Goal: Task Accomplishment & Management: Use online tool/utility

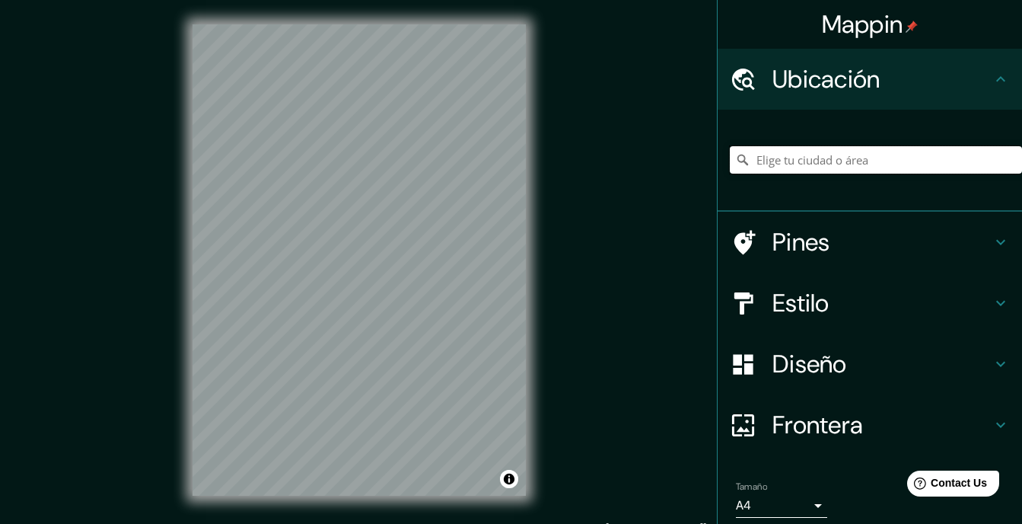
click at [817, 146] on input "Elige tu ciudad o área" at bounding box center [876, 159] width 292 height 27
click at [1003, 75] on icon at bounding box center [1001, 79] width 18 height 18
click at [759, 146] on input "[DATE][GEOGRAPHIC_DATA][PERSON_NAME], [GEOGRAPHIC_DATA], [GEOGRAPHIC_DATA]" at bounding box center [876, 159] width 292 height 27
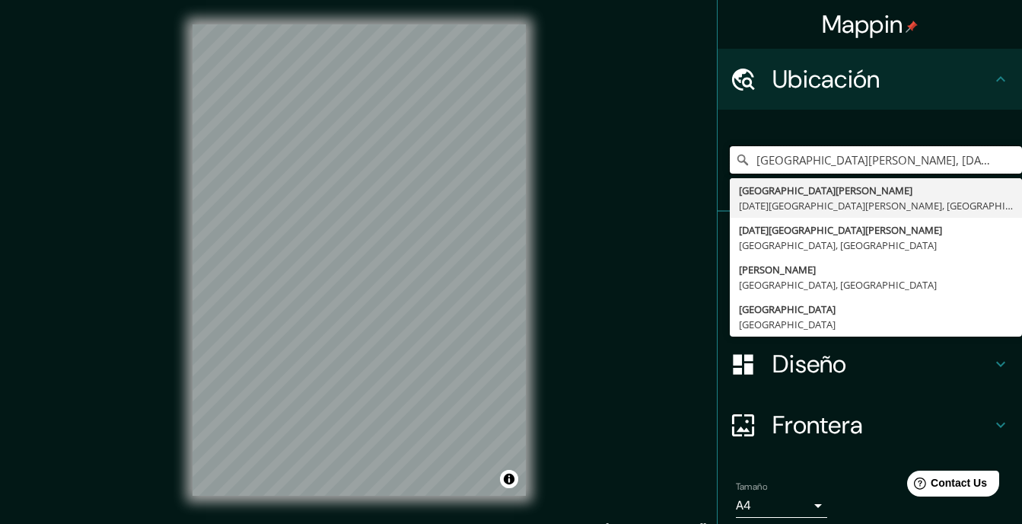
type input "[GEOGRAPHIC_DATA][PERSON_NAME], [DATE][GEOGRAPHIC_DATA][PERSON_NAME], [GEOGRAPH…"
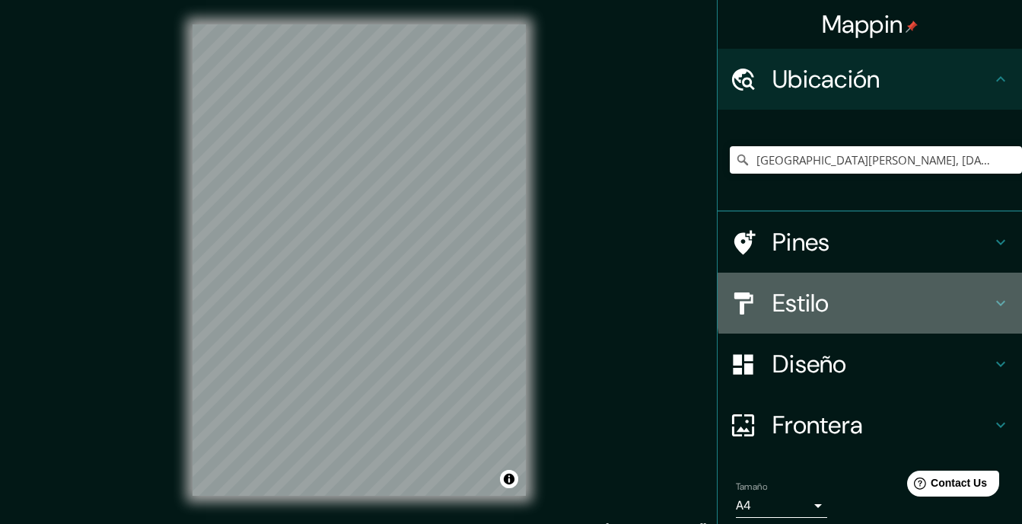
click at [925, 288] on h4 "Estilo" at bounding box center [881, 303] width 219 height 30
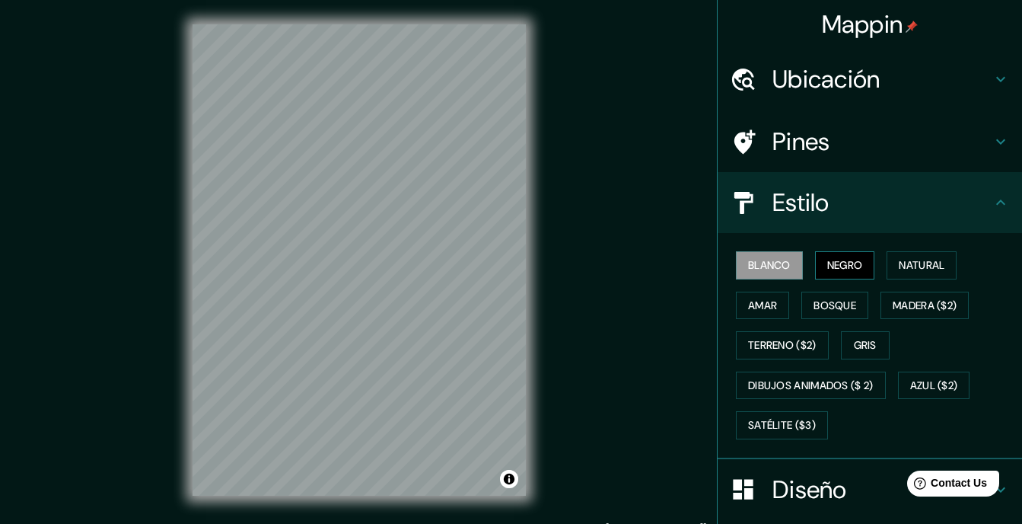
click at [827, 256] on font "Negro" at bounding box center [845, 265] width 36 height 19
click at [899, 256] on font "Natural" at bounding box center [922, 265] width 46 height 19
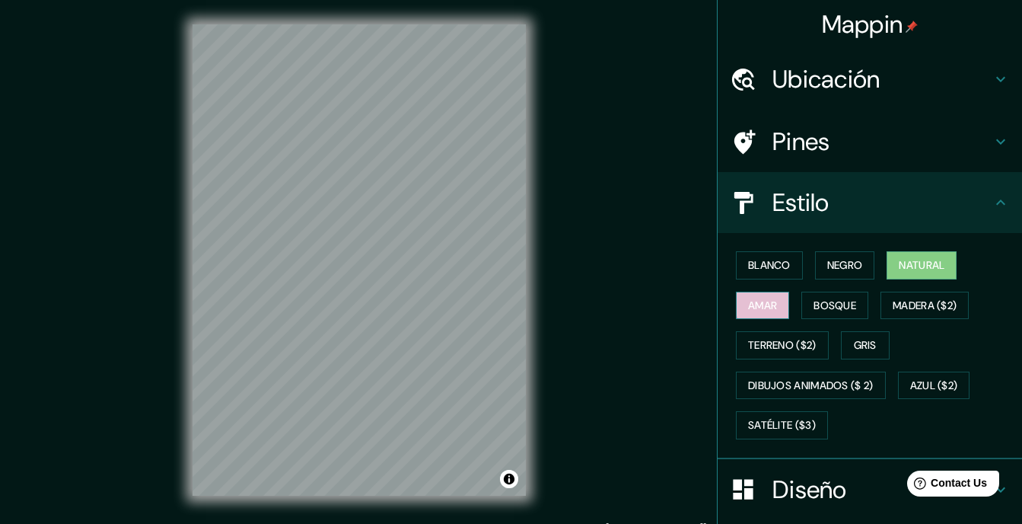
click at [789, 291] on button "Amar" at bounding box center [762, 305] width 53 height 28
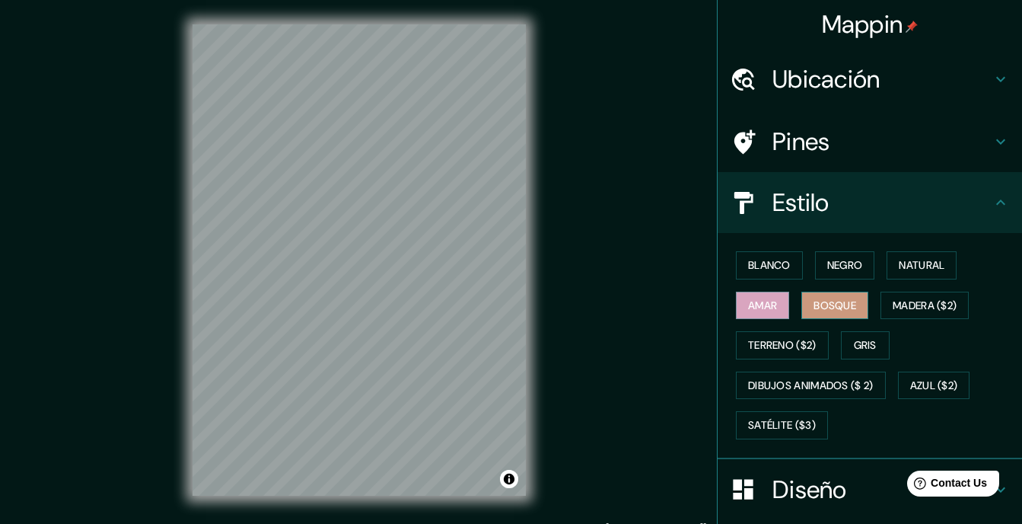
click at [813, 296] on font "Bosque" at bounding box center [834, 305] width 43 height 19
click at [841, 331] on button "Gris" at bounding box center [865, 345] width 49 height 28
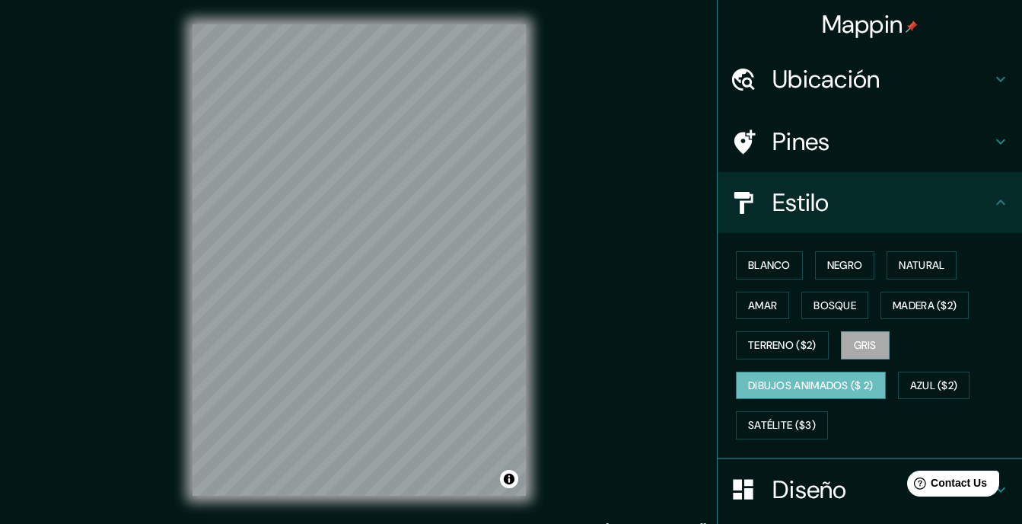
click at [820, 376] on font "Dibujos animados ($ 2)" at bounding box center [811, 385] width 126 height 19
click at [817, 336] on font "Terreno ($2)" at bounding box center [782, 345] width 68 height 19
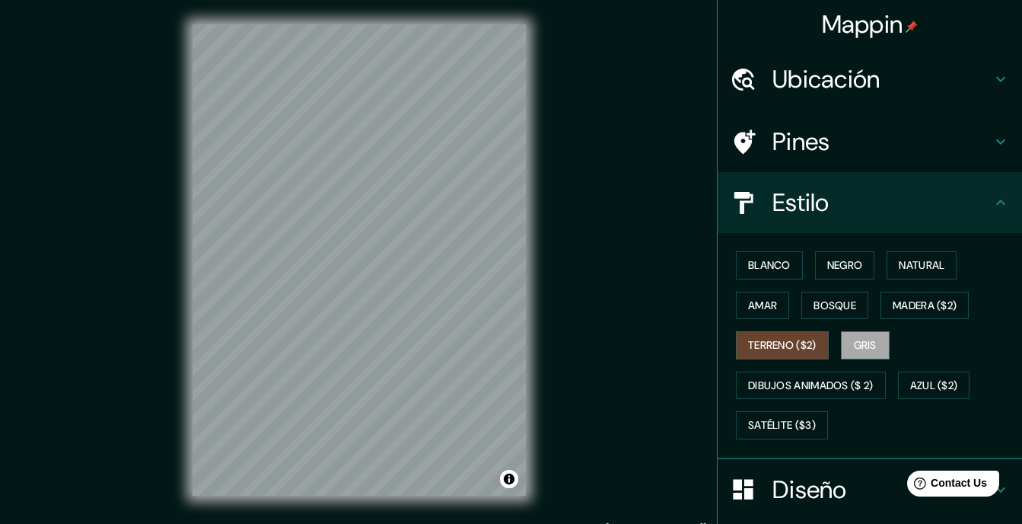
click at [841, 331] on button "Gris" at bounding box center [865, 345] width 49 height 28
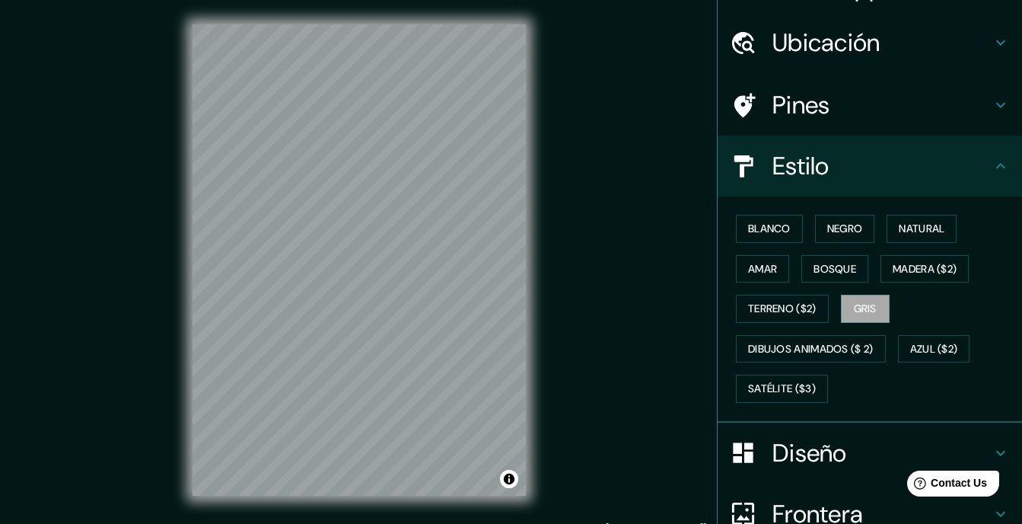
scroll to position [47, 0]
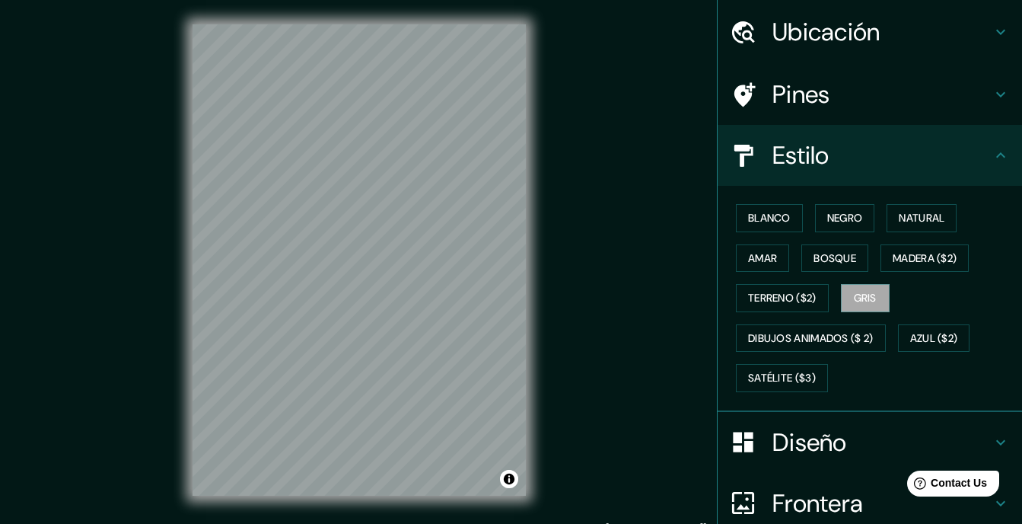
click at [877, 427] on h4 "Diseño" at bounding box center [881, 442] width 219 height 30
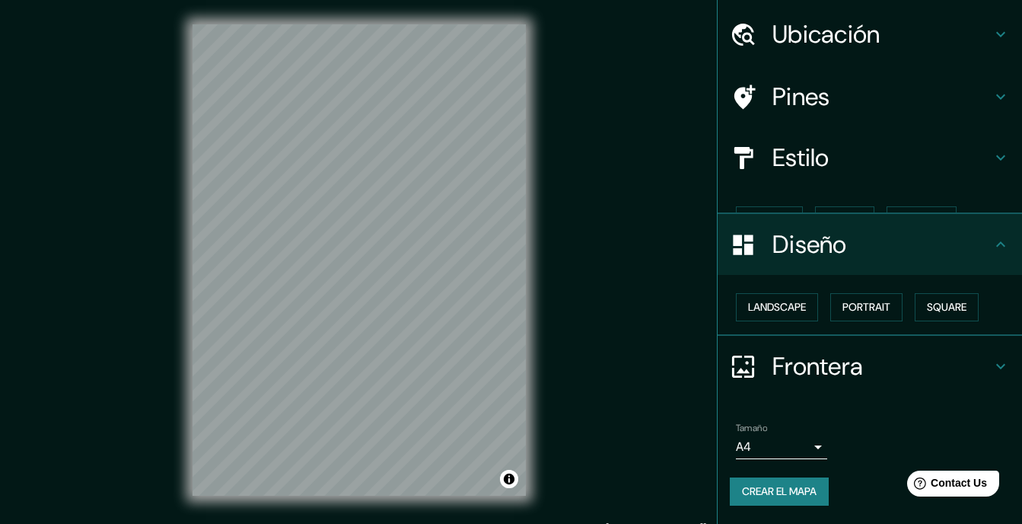
scroll to position [0, 0]
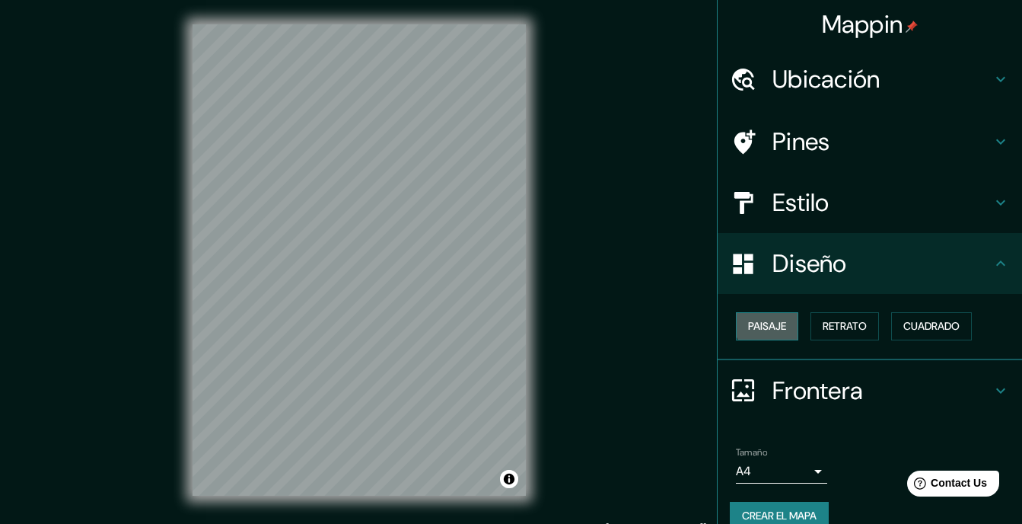
click at [781, 312] on button "Paisaje" at bounding box center [767, 326] width 62 height 28
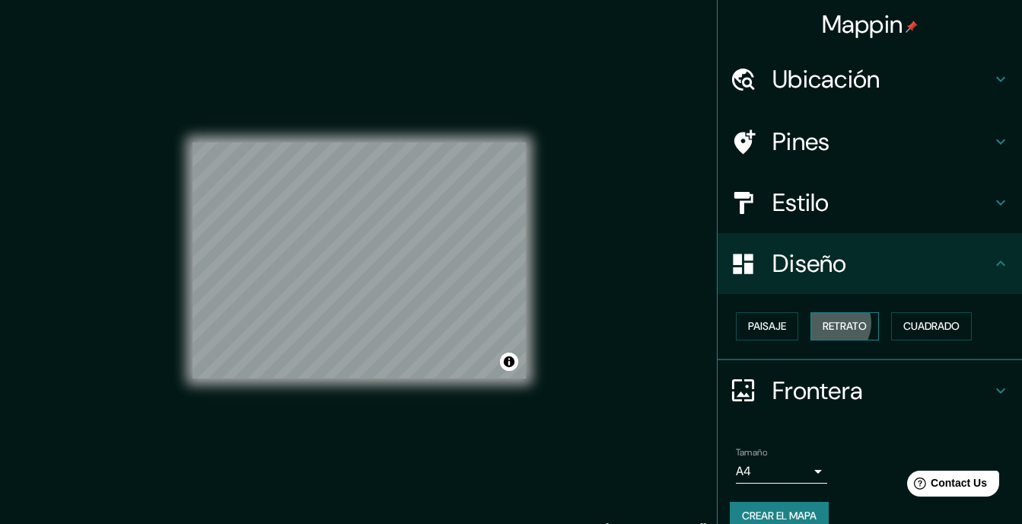
click at [825, 317] on font "Retrato" at bounding box center [845, 326] width 44 height 19
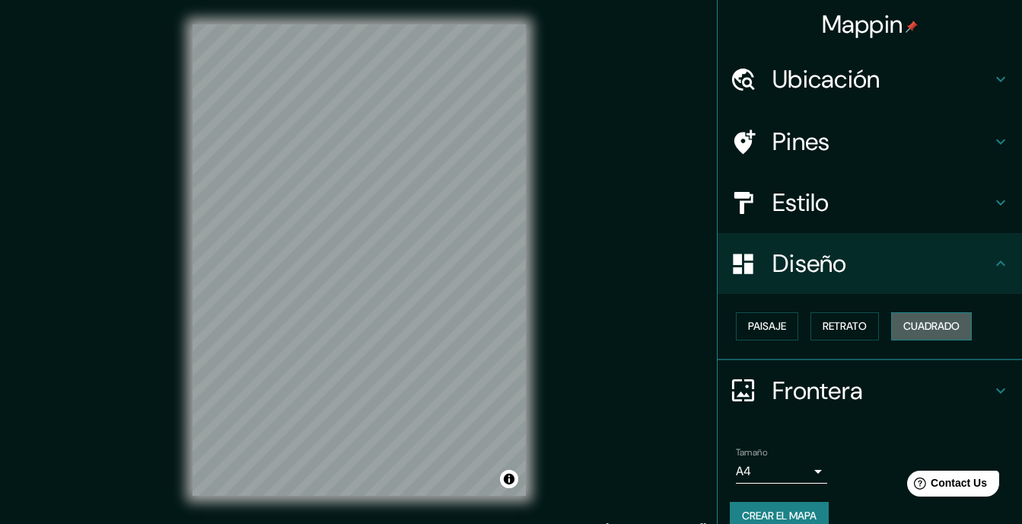
click at [922, 317] on font "Cuadrado" at bounding box center [931, 326] width 56 height 19
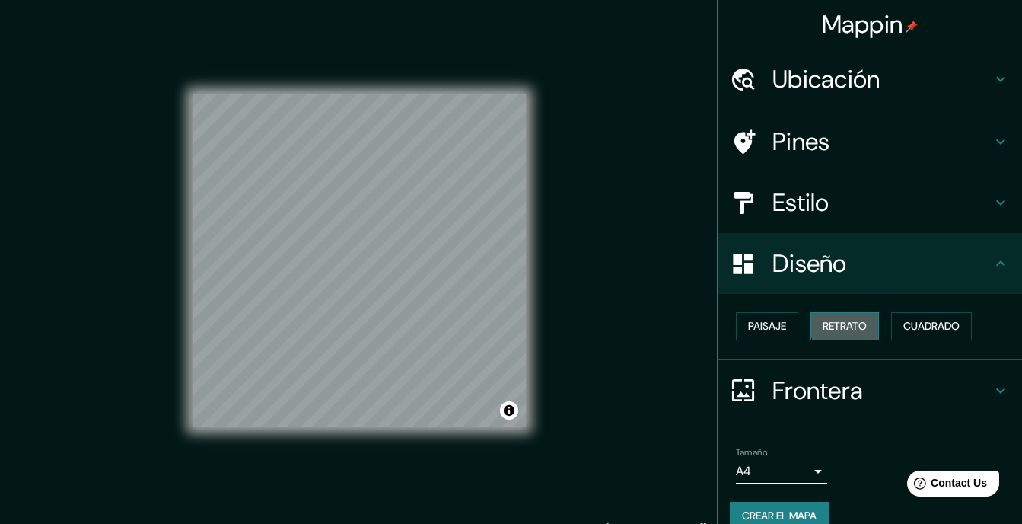
click at [841, 317] on font "Retrato" at bounding box center [845, 326] width 44 height 19
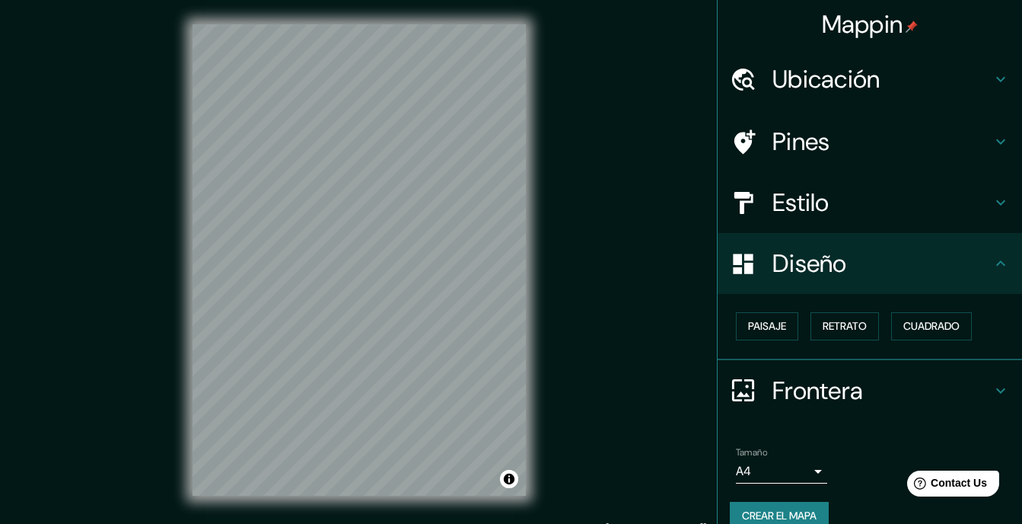
click at [794, 187] on h4 "Estilo" at bounding box center [881, 202] width 219 height 30
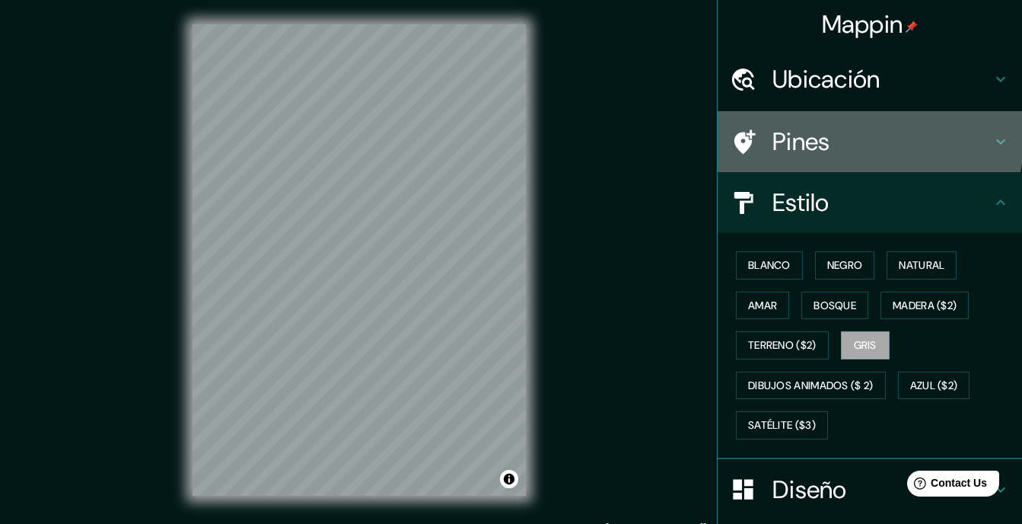
click at [824, 126] on h4 "Pines" at bounding box center [881, 141] width 219 height 30
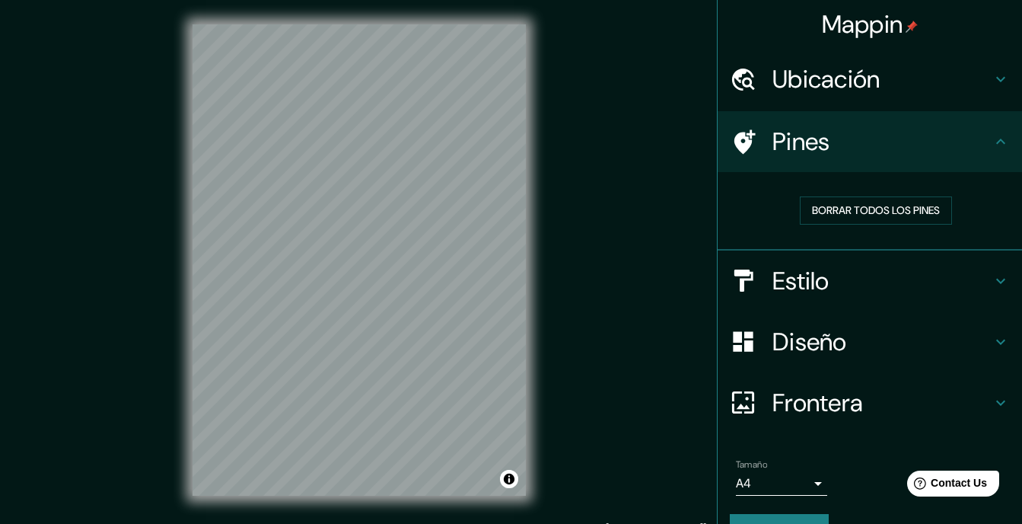
click at [824, 126] on h4 "Pines" at bounding box center [881, 141] width 219 height 30
click at [1007, 113] on div "Pines" at bounding box center [870, 141] width 304 height 61
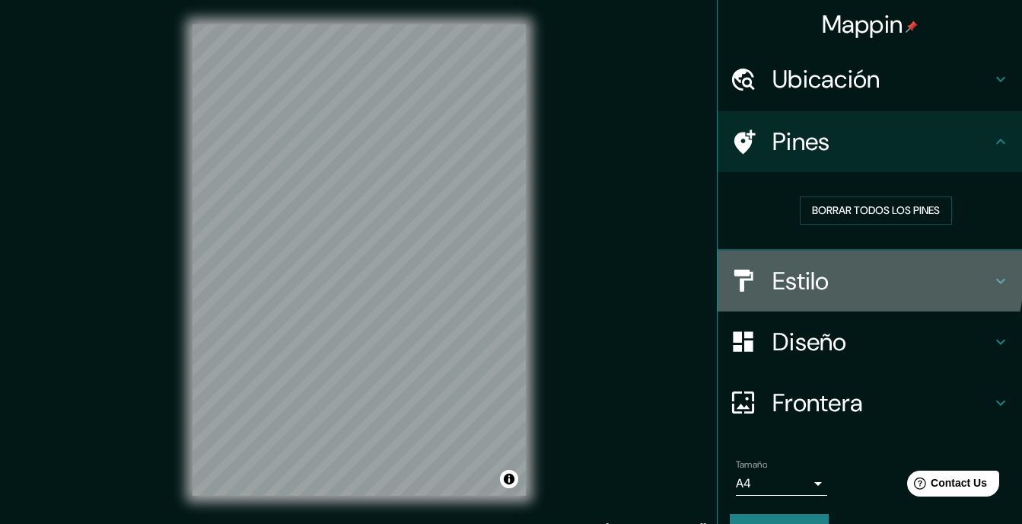
click at [836, 266] on h4 "Estilo" at bounding box center [881, 281] width 219 height 30
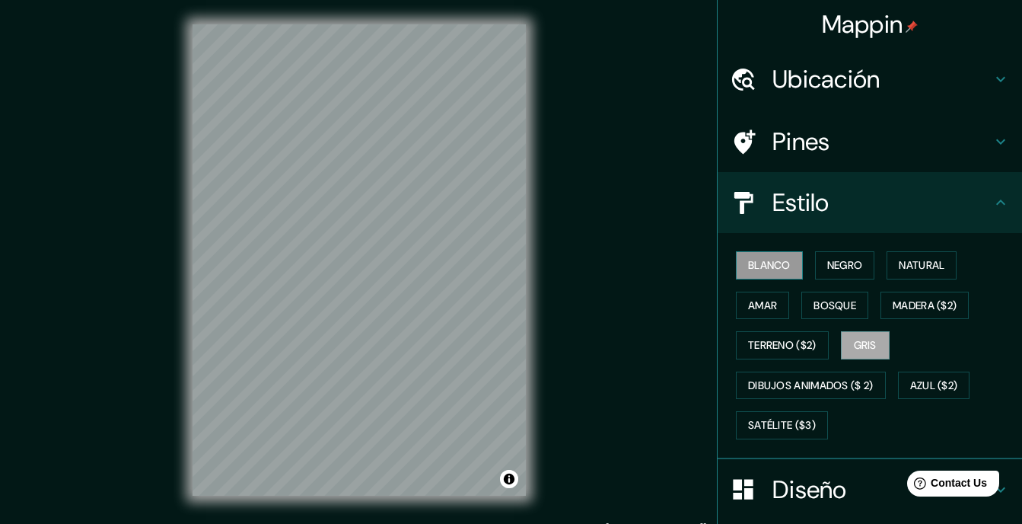
click at [771, 251] on button "Blanco" at bounding box center [769, 265] width 67 height 28
click at [827, 256] on font "Negro" at bounding box center [845, 265] width 36 height 19
click at [841, 331] on button "Gris" at bounding box center [865, 345] width 49 height 28
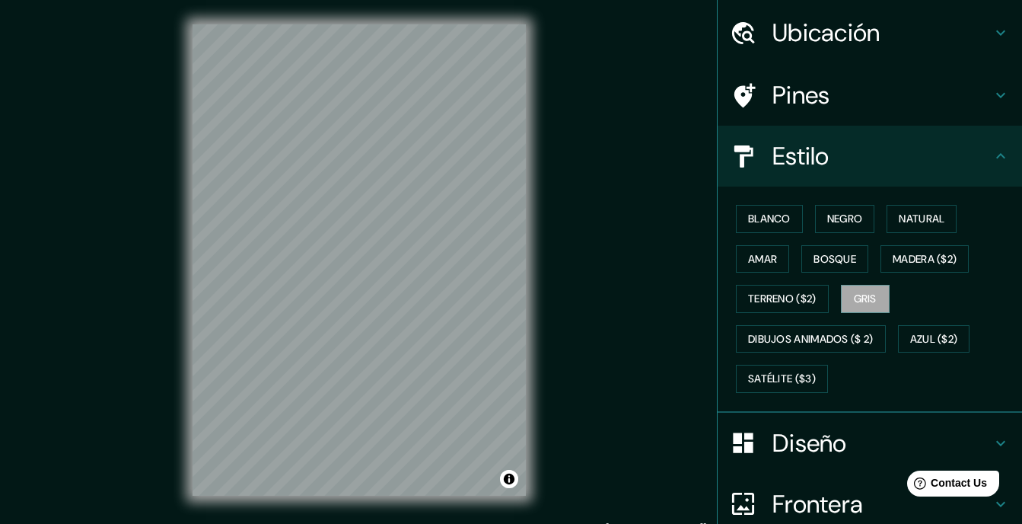
scroll to position [47, 0]
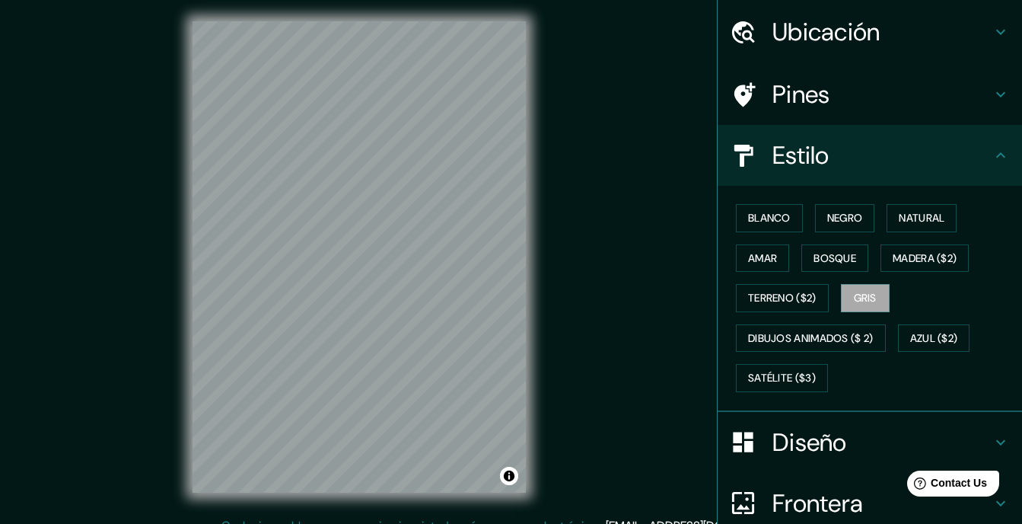
scroll to position [4, 0]
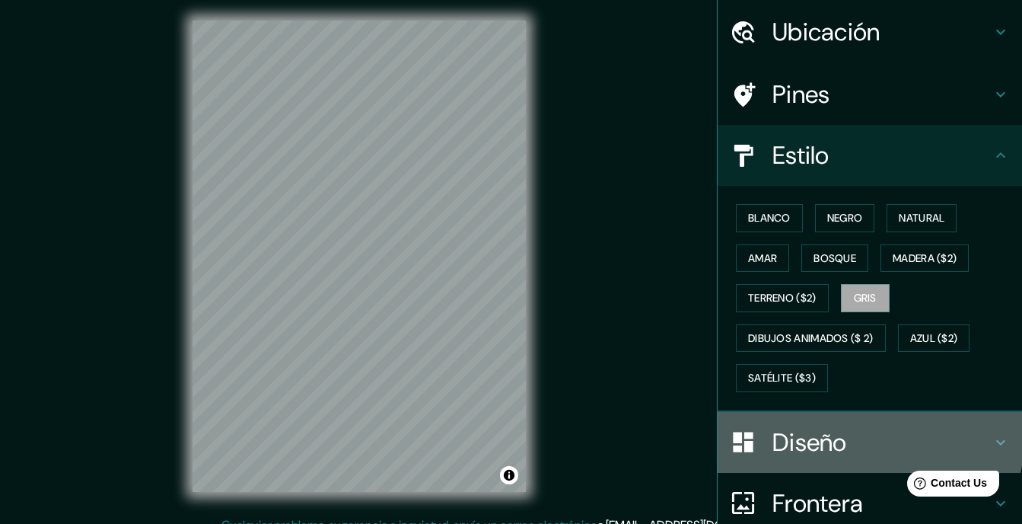
click at [843, 427] on h4 "Diseño" at bounding box center [881, 442] width 219 height 30
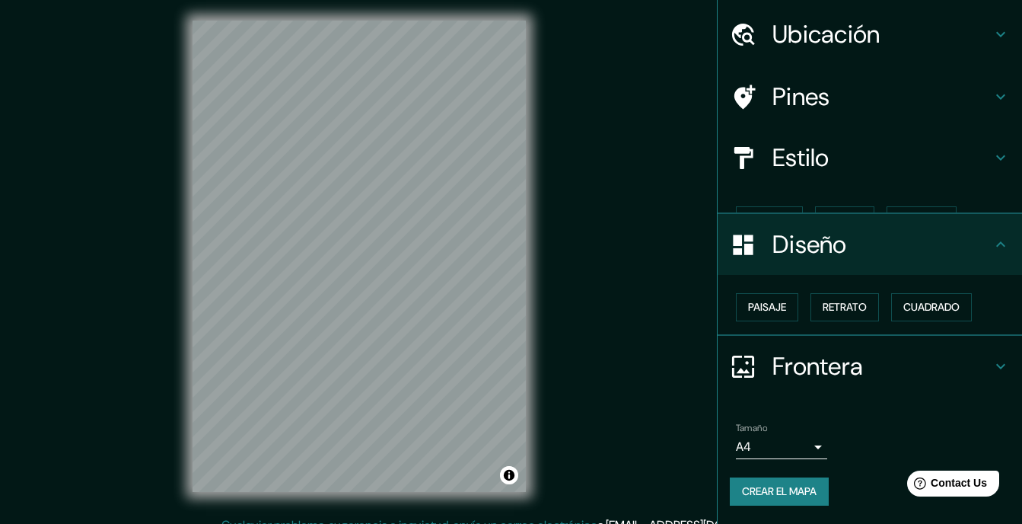
scroll to position [0, 0]
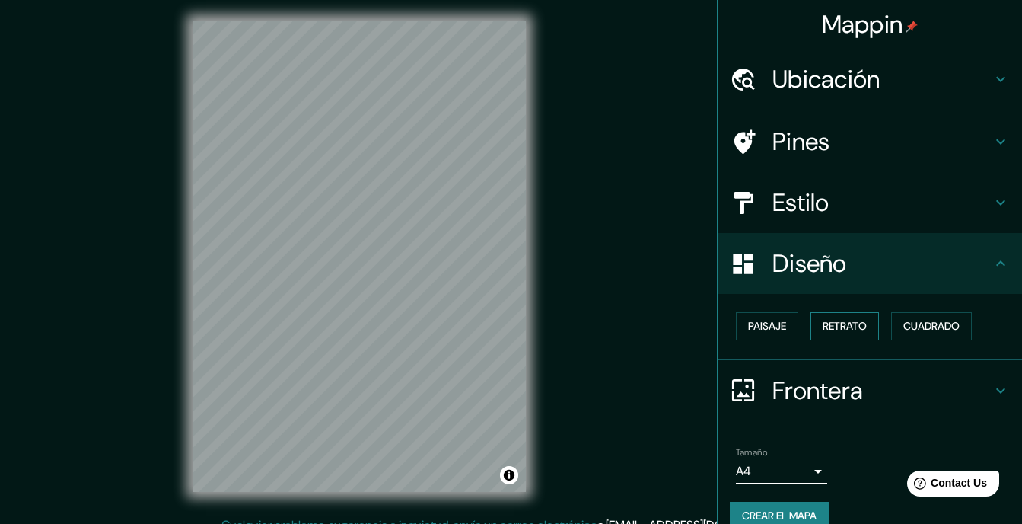
click at [836, 317] on font "Retrato" at bounding box center [845, 326] width 44 height 19
click at [823, 317] on font "Retrato" at bounding box center [845, 326] width 44 height 19
click at [775, 317] on font "Paisaje" at bounding box center [767, 326] width 38 height 19
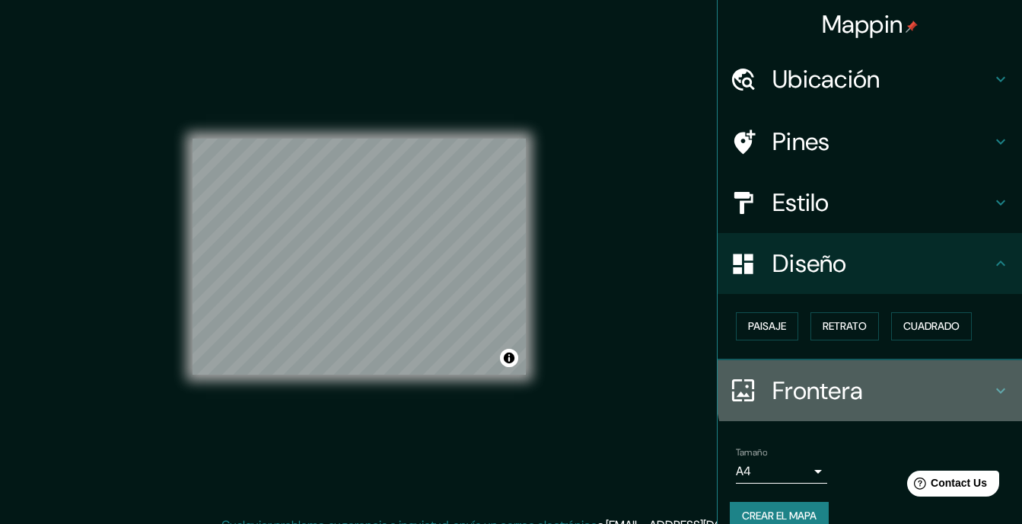
click at [905, 375] on h4 "Frontera" at bounding box center [881, 390] width 219 height 30
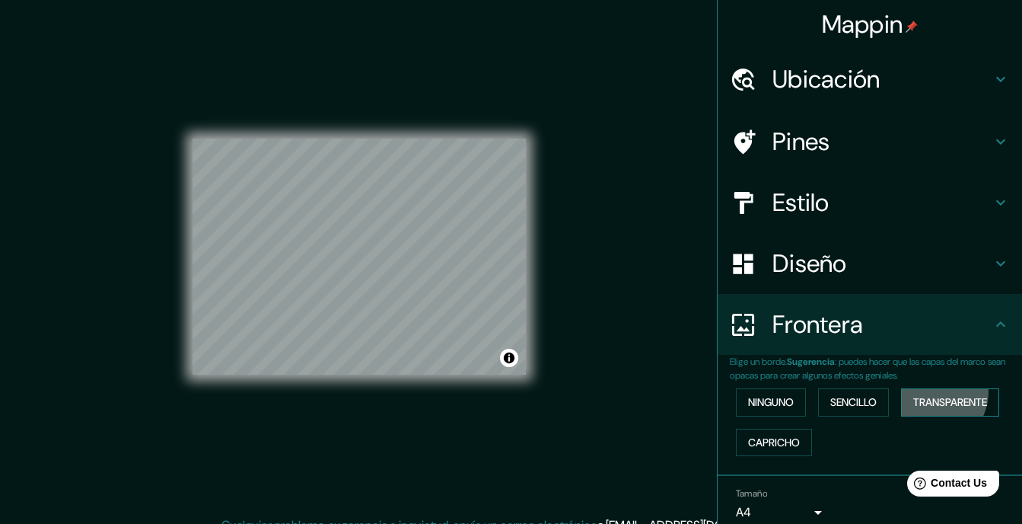
click at [911, 388] on button "Transparente" at bounding box center [950, 402] width 98 height 28
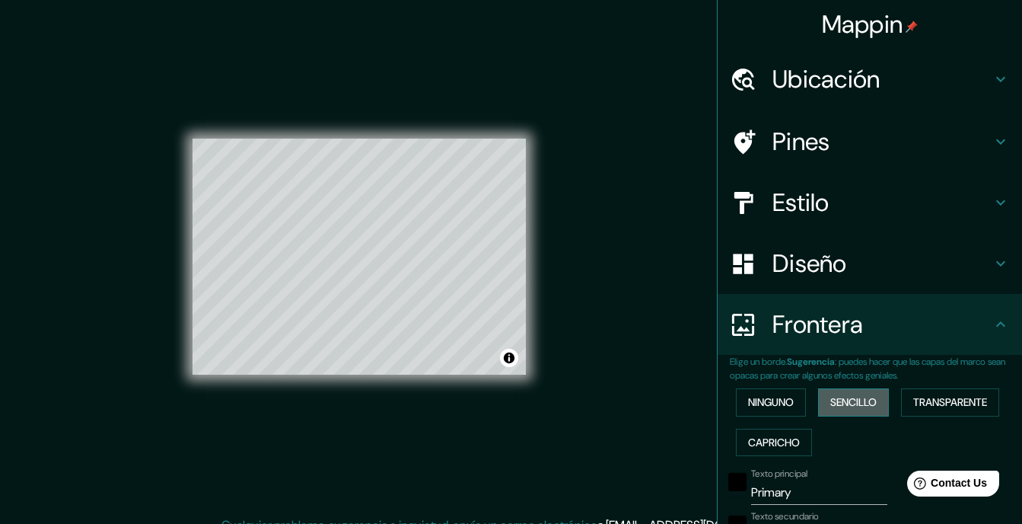
click at [848, 388] on button "Sencillo" at bounding box center [853, 402] width 71 height 28
click at [781, 388] on button "Ninguno" at bounding box center [771, 402] width 70 height 28
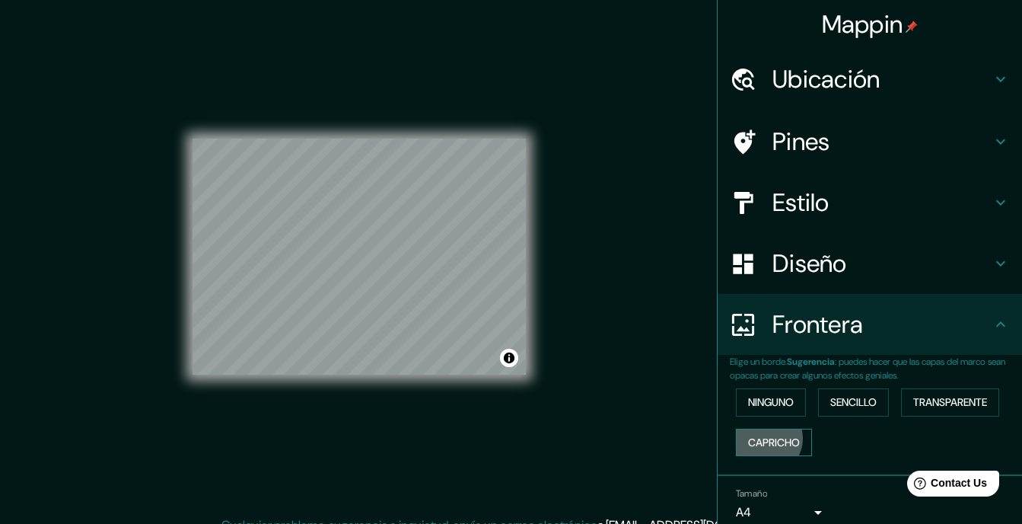
click at [766, 433] on font "Capricho" at bounding box center [774, 442] width 52 height 19
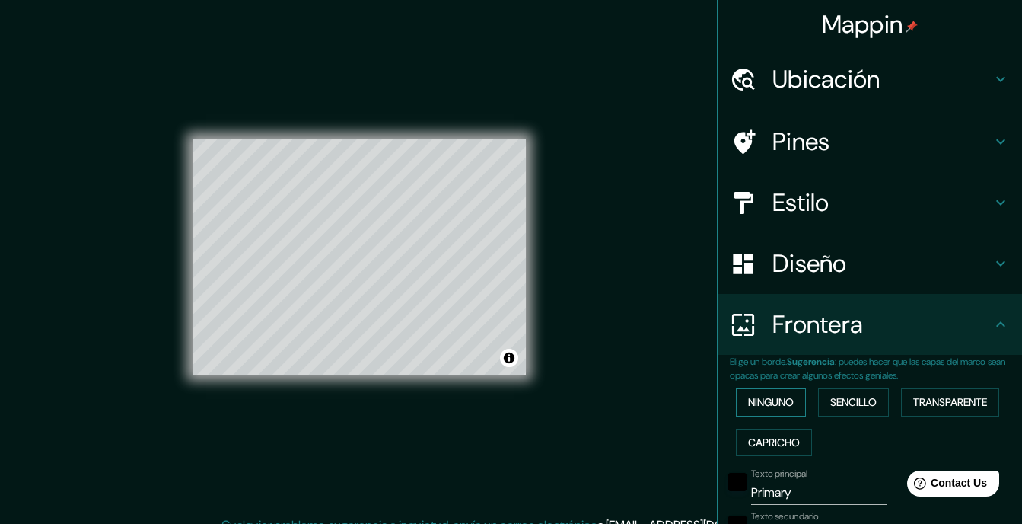
click at [773, 388] on button "Ninguno" at bounding box center [771, 402] width 70 height 28
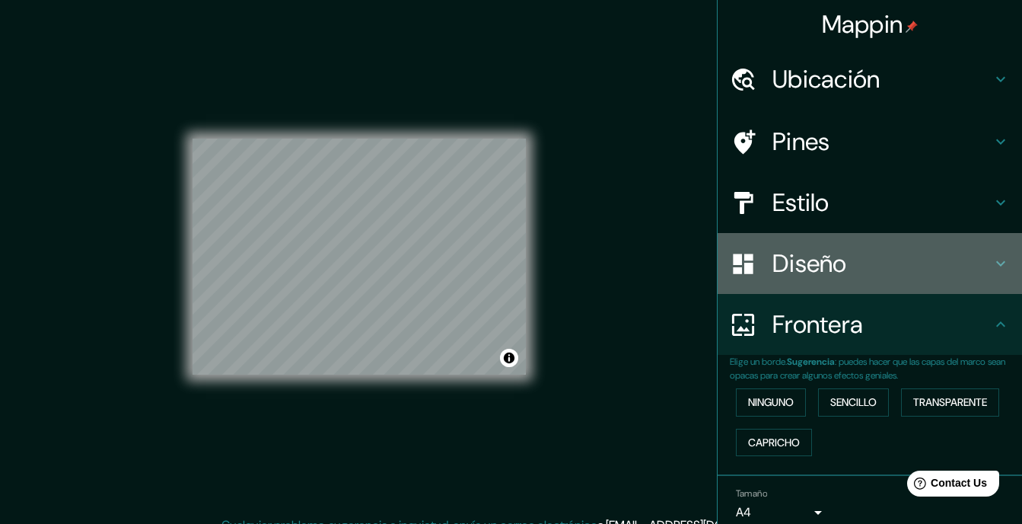
click at [991, 248] on h4 "Diseño" at bounding box center [881, 263] width 219 height 30
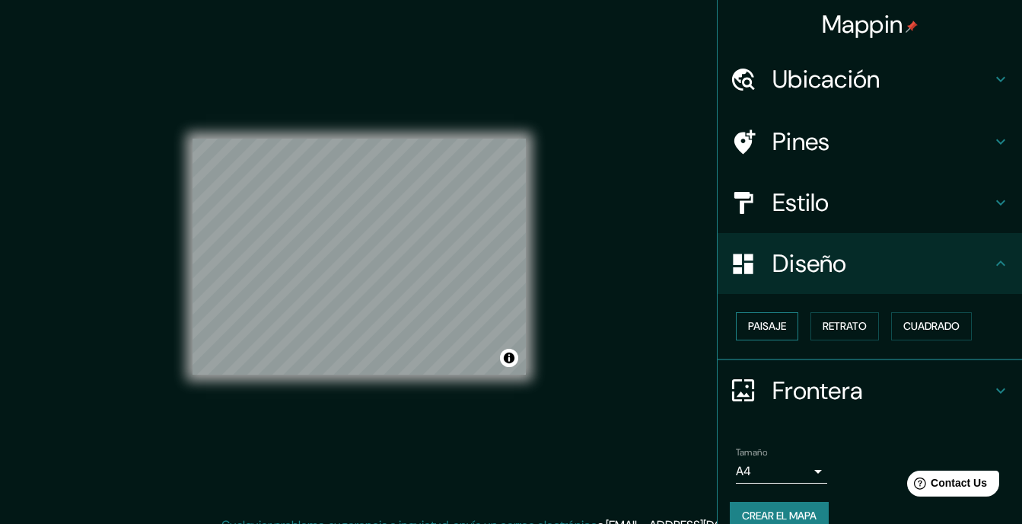
click at [762, 317] on font "Paisaje" at bounding box center [767, 326] width 38 height 19
click at [823, 317] on font "Retrato" at bounding box center [845, 326] width 44 height 19
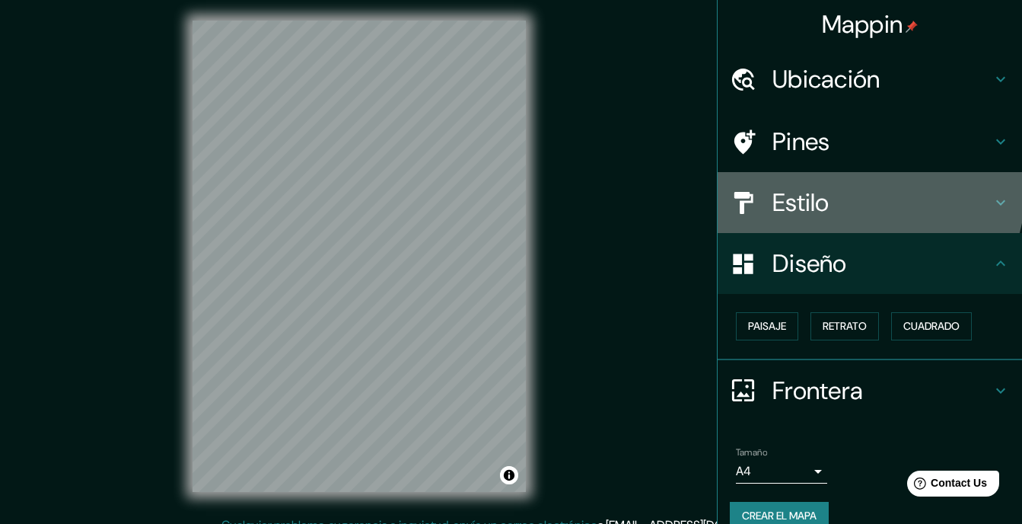
click at [836, 187] on h4 "Estilo" at bounding box center [881, 202] width 219 height 30
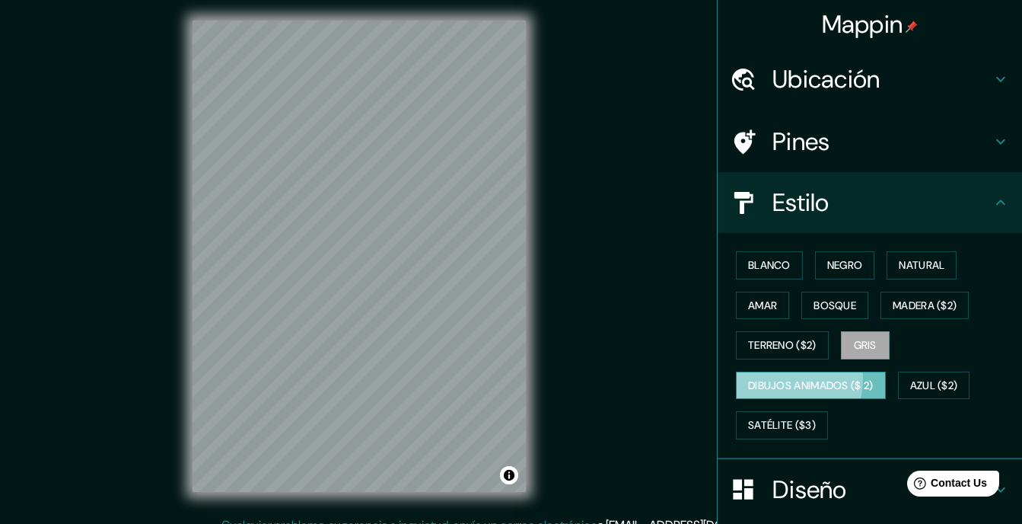
click at [819, 376] on font "Dibujos animados ($ 2)" at bounding box center [811, 385] width 126 height 19
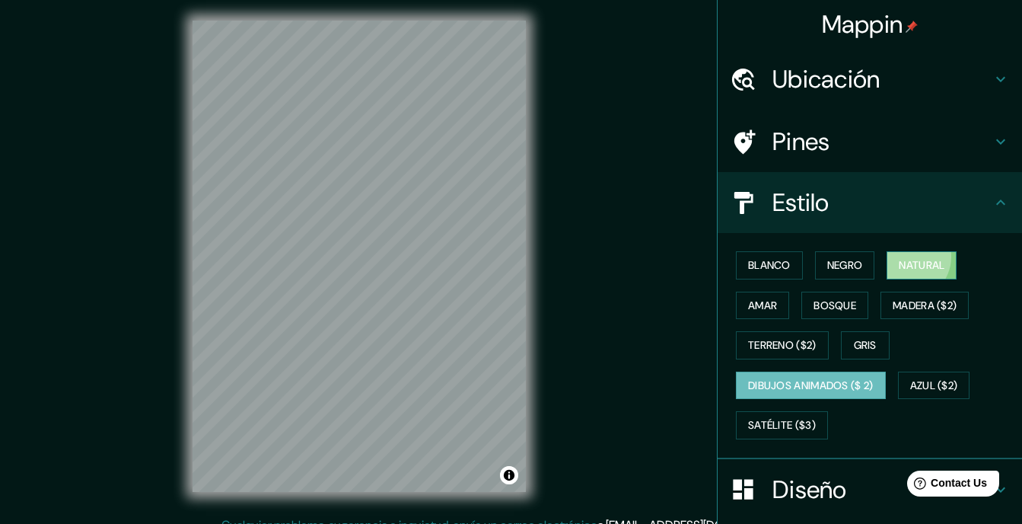
click at [899, 256] on font "Natural" at bounding box center [922, 265] width 46 height 19
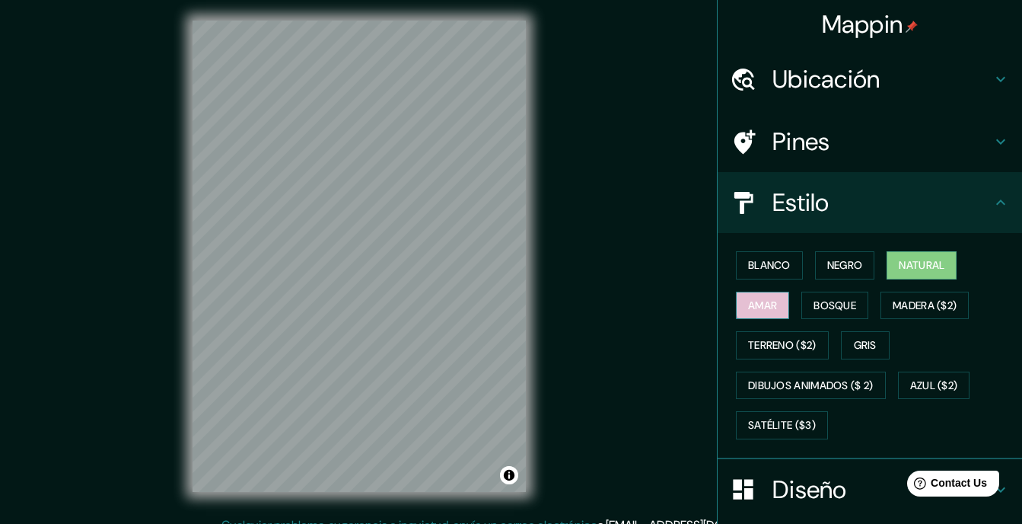
click at [789, 291] on button "Amar" at bounding box center [762, 305] width 53 height 28
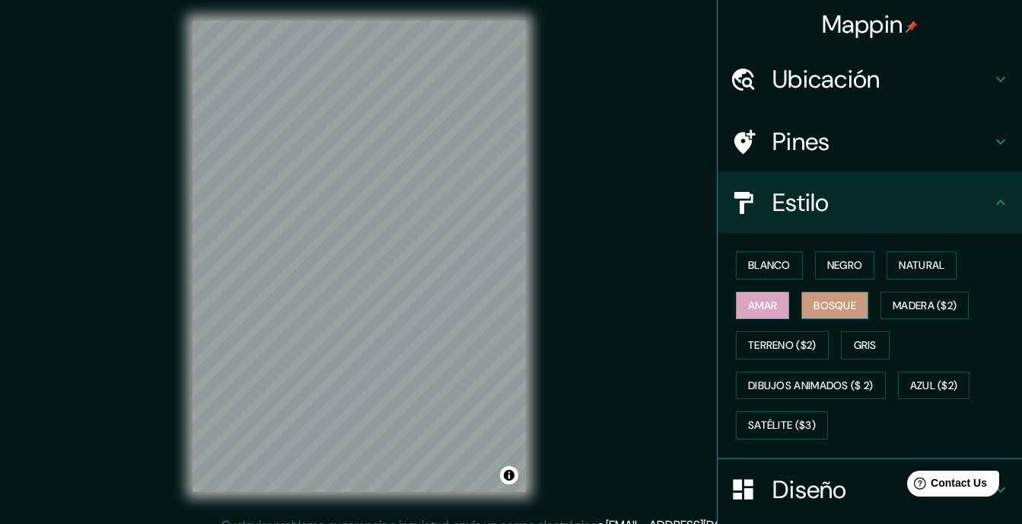
click at [813, 296] on font "Bosque" at bounding box center [834, 305] width 43 height 19
click at [940, 376] on font "Azul ($2)" at bounding box center [934, 385] width 48 height 19
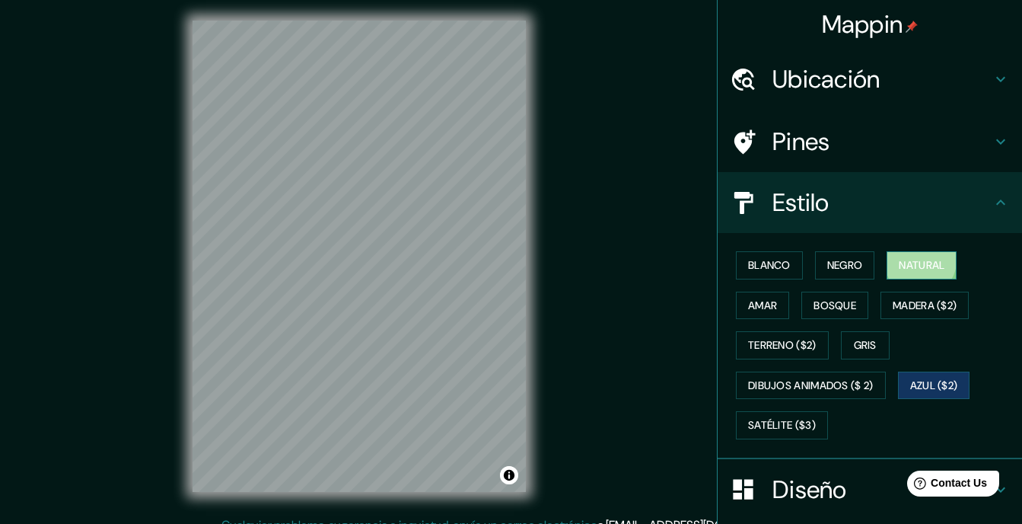
click at [899, 256] on font "Natural" at bounding box center [922, 265] width 46 height 19
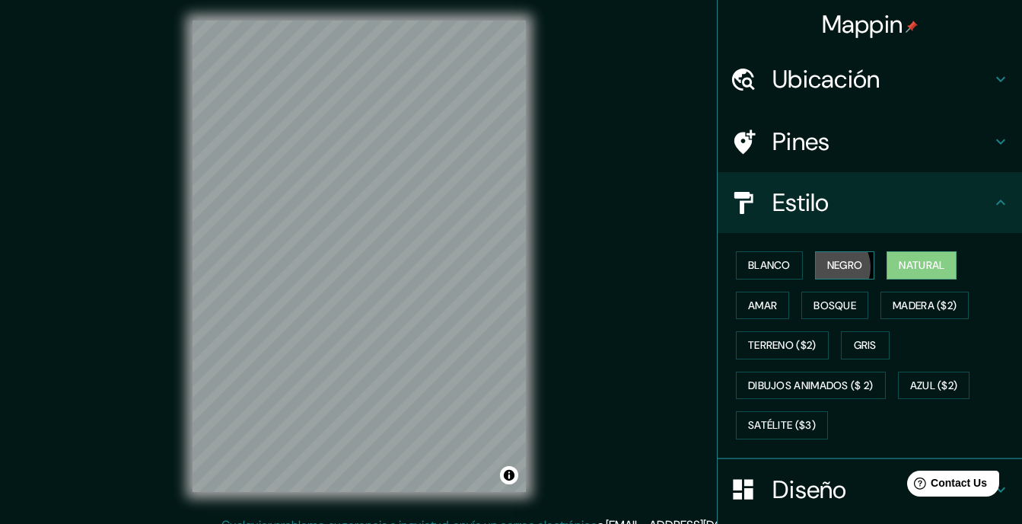
click at [827, 256] on font "Negro" at bounding box center [845, 265] width 36 height 19
